Goal: Check status: Check status

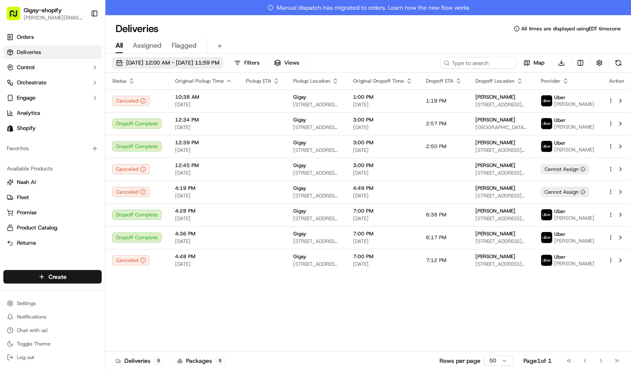
click at [210, 64] on span "[DATE] 12:00 AM - [DATE] 11:59 PM" at bounding box center [172, 63] width 93 height 8
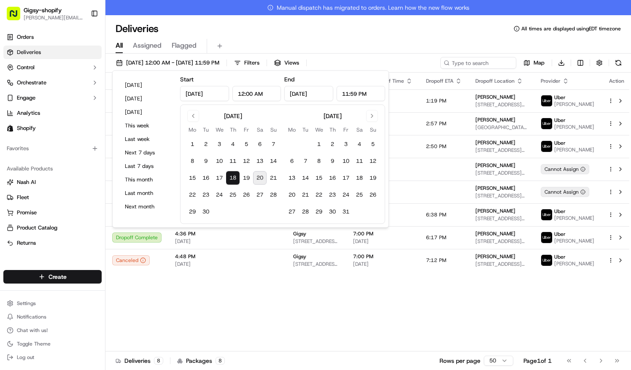
click at [259, 175] on button "20" at bounding box center [259, 177] width 13 height 13
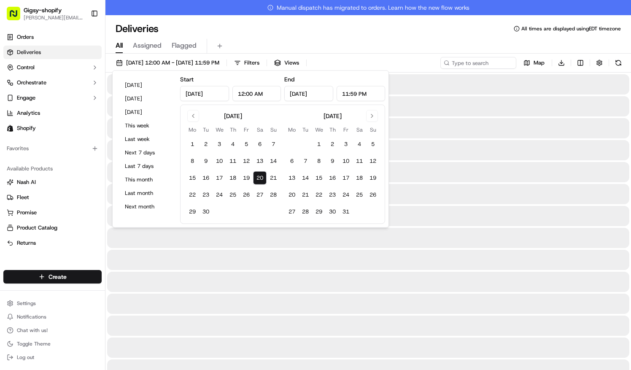
type input "[DATE]"
